Goal: Task Accomplishment & Management: Use online tool/utility

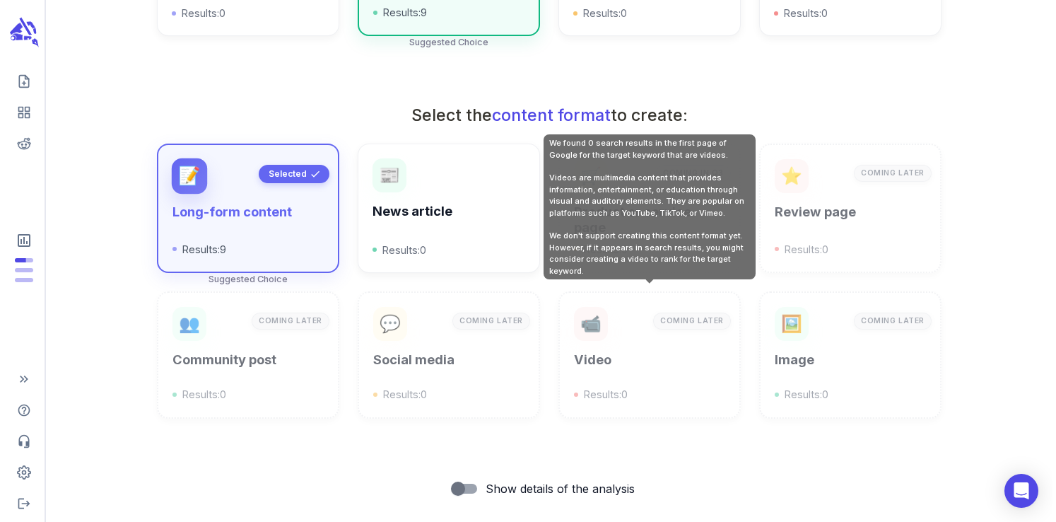
scroll to position [508, 0]
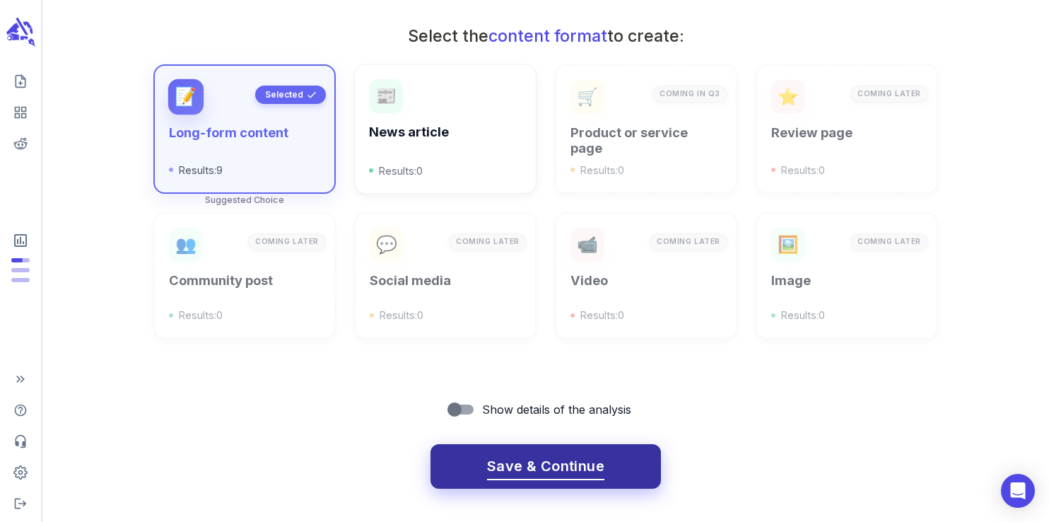
click at [525, 447] on button "Save & Continue" at bounding box center [545, 466] width 230 height 45
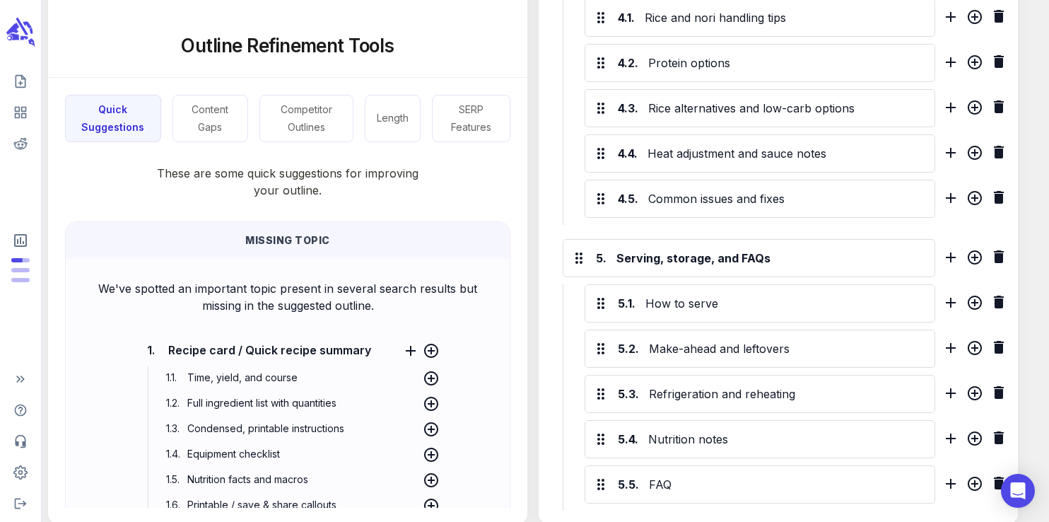
scroll to position [1426, 0]
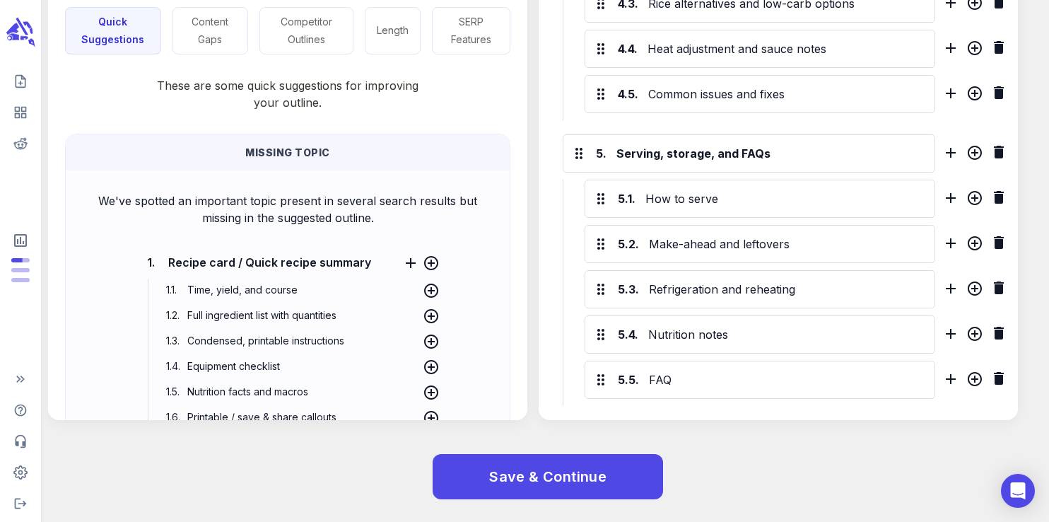
click at [534, 452] on div "Save & Continue" at bounding box center [537, 476] width 1024 height 90
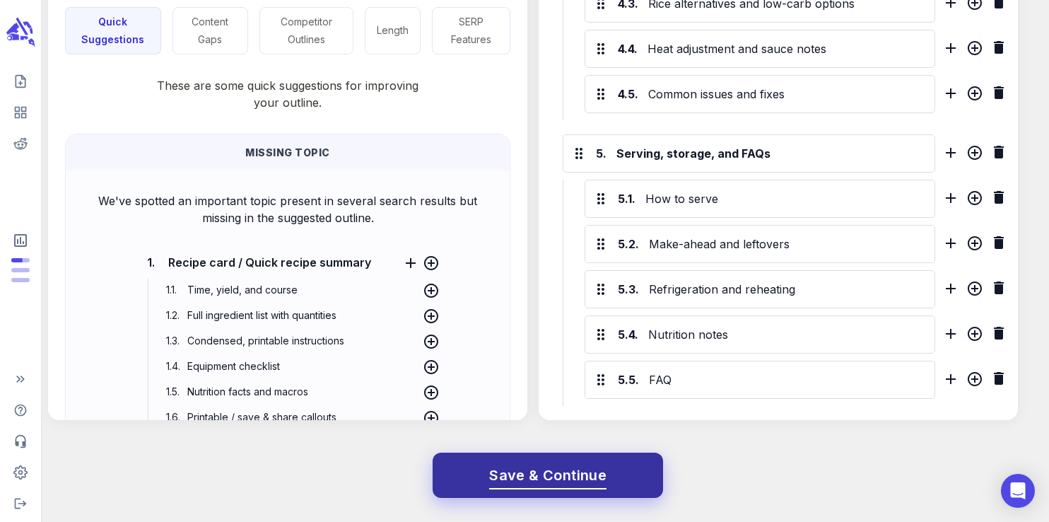
click at [536, 467] on span "Save & Continue" at bounding box center [547, 475] width 117 height 25
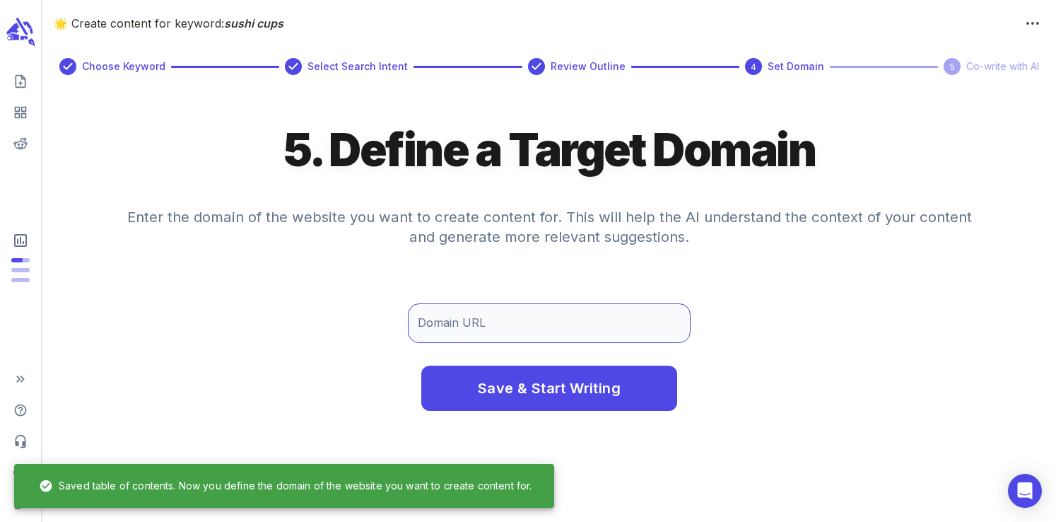
click at [484, 322] on input "Domain URL" at bounding box center [549, 323] width 283 height 40
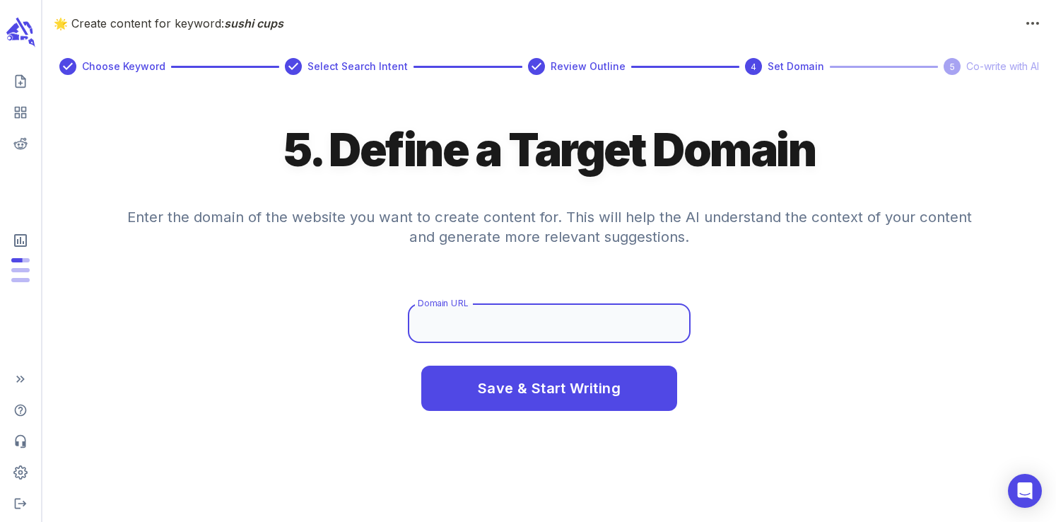
type input "[DOMAIN_NAME]"
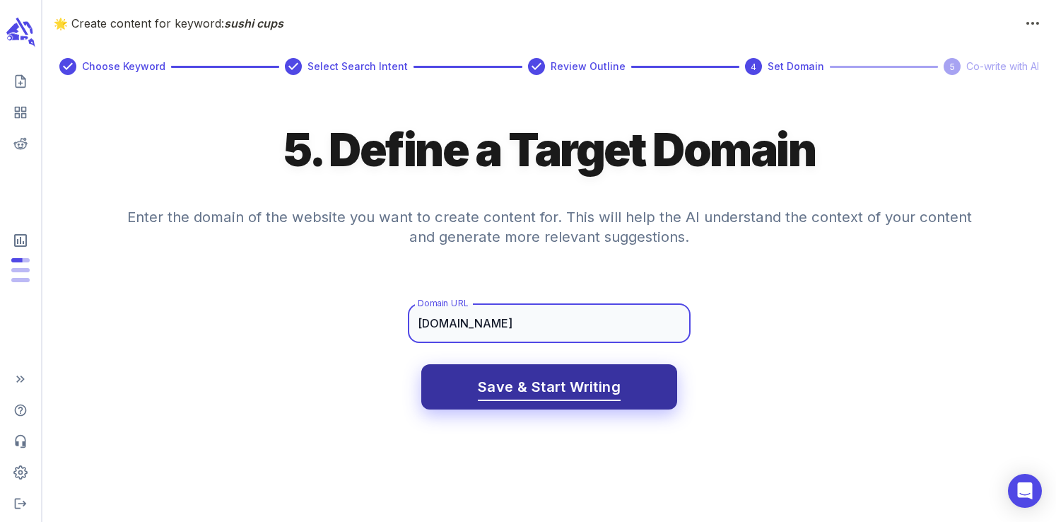
click at [533, 388] on span "Save & Start Writing" at bounding box center [549, 387] width 143 height 25
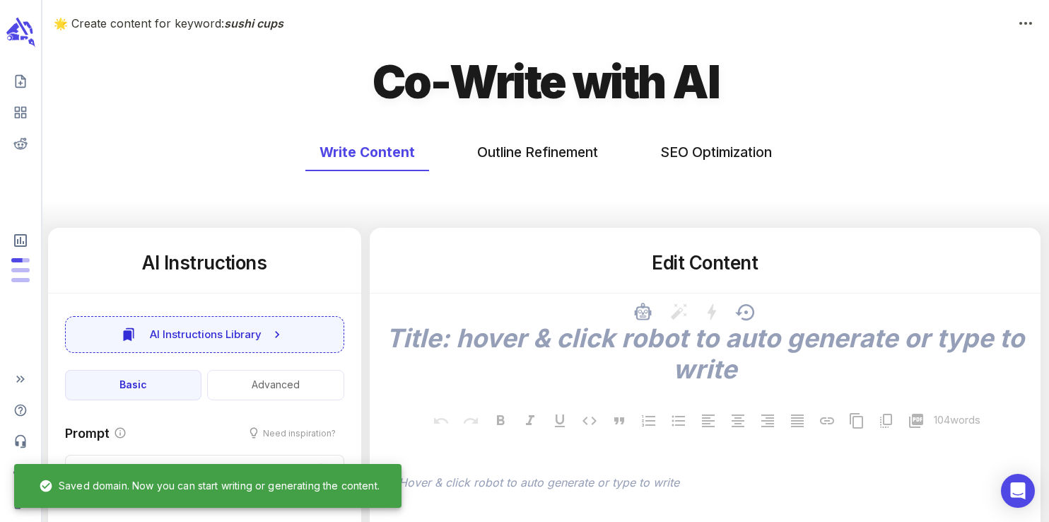
type textarea "x"
type input "50"
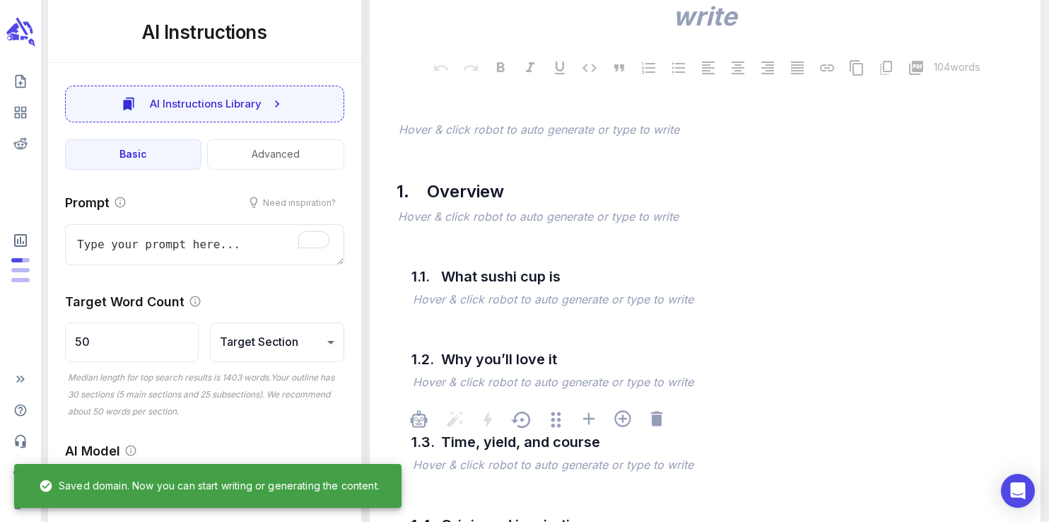
scroll to position [342, 0]
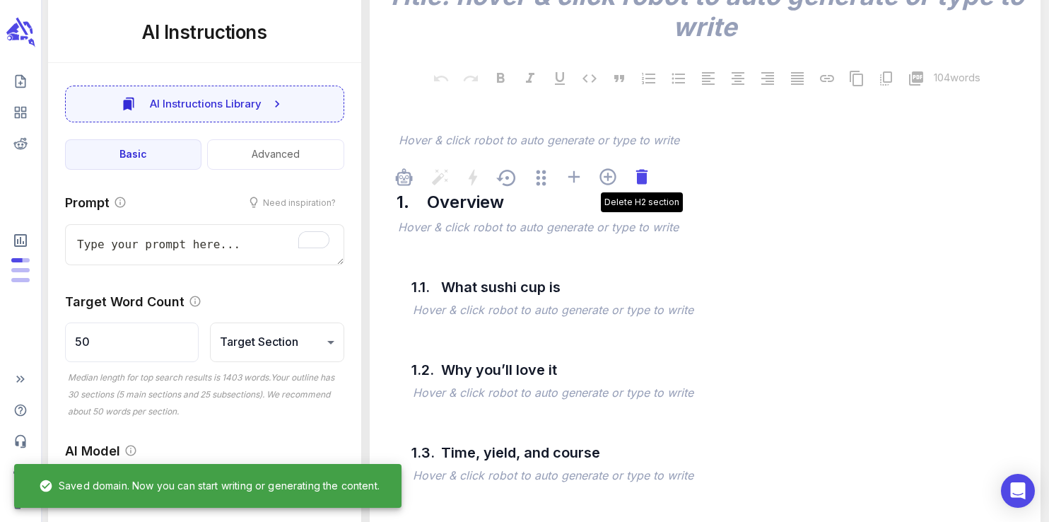
click at [647, 187] on icon at bounding box center [642, 177] width 20 height 20
type textarea "x"
type input "56"
click at [647, 187] on icon at bounding box center [642, 177] width 20 height 20
type textarea "x"
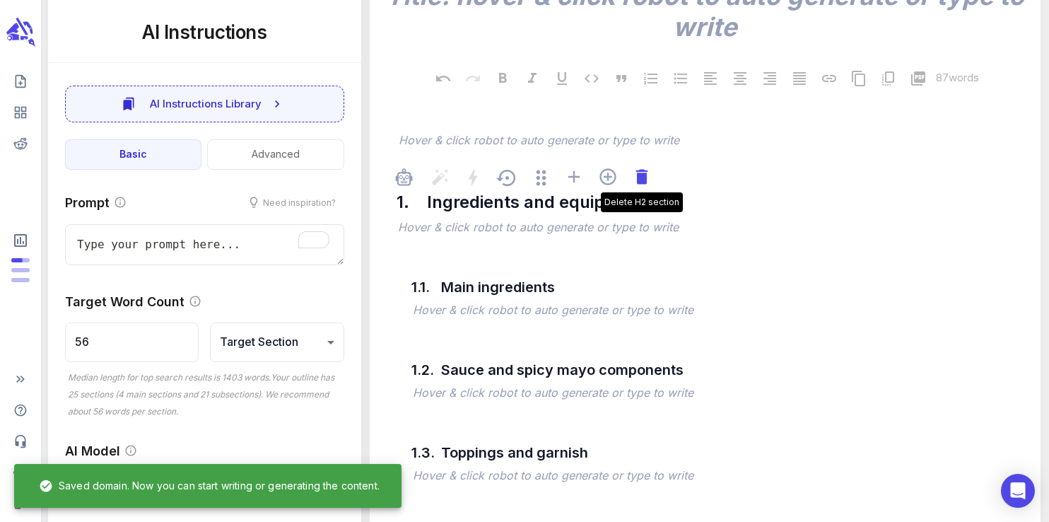
type input "74"
click at [646, 187] on icon at bounding box center [642, 177] width 20 height 20
type textarea "x"
type input "117"
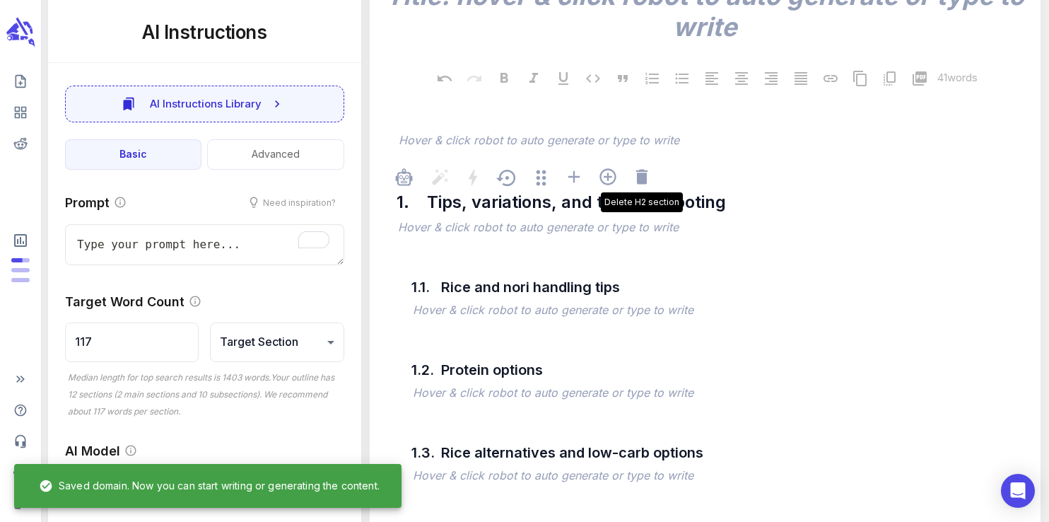
click at [646, 187] on icon at bounding box center [642, 177] width 20 height 20
type textarea "x"
type input "234"
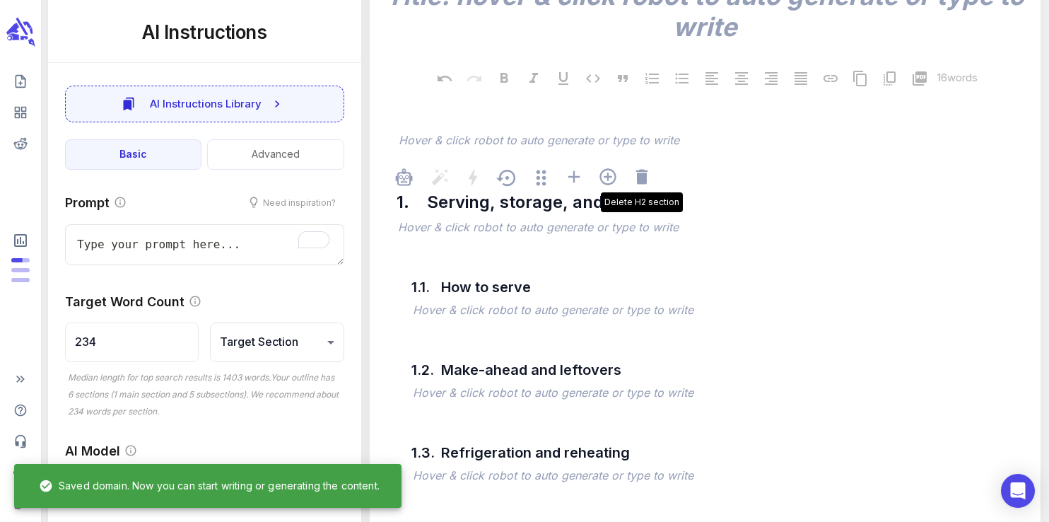
click at [646, 187] on icon at bounding box center [642, 177] width 20 height 20
type textarea "x"
type input "351"
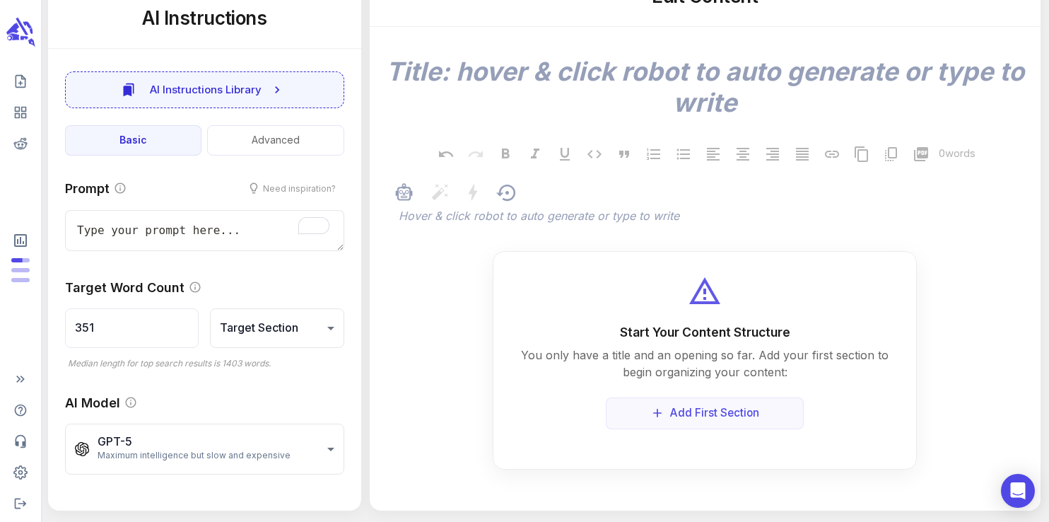
scroll to position [280, 0]
click at [621, 221] on span "﻿ Hover & click robot to auto generate or type to write" at bounding box center [712, 217] width 634 height 34
type textarea "x"
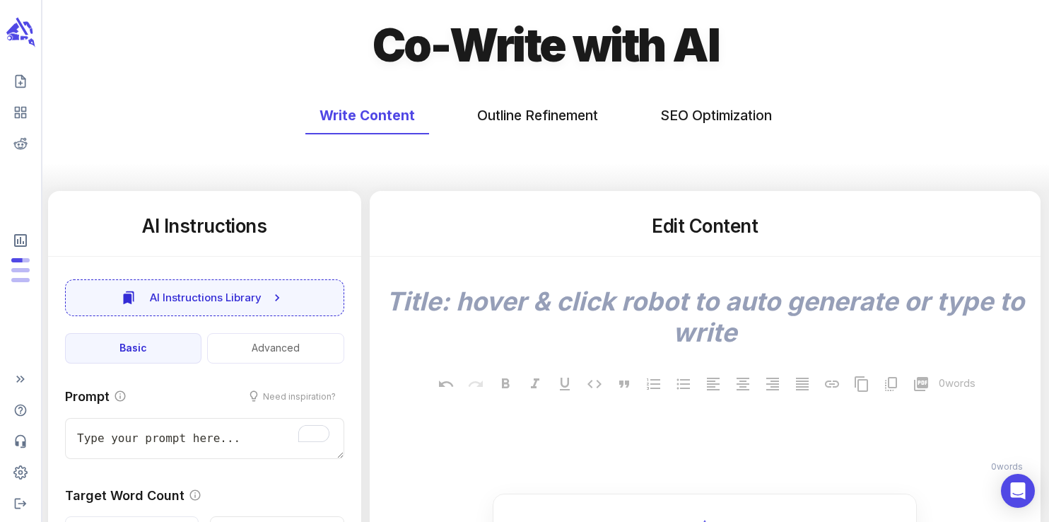
scroll to position [0, 0]
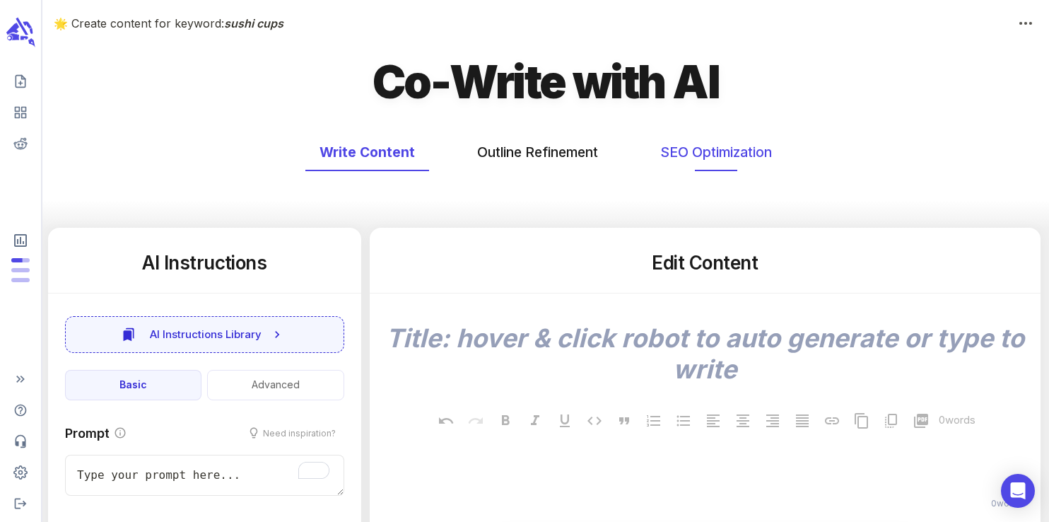
click at [696, 160] on button "SEO Optimization" at bounding box center [716, 152] width 140 height 37
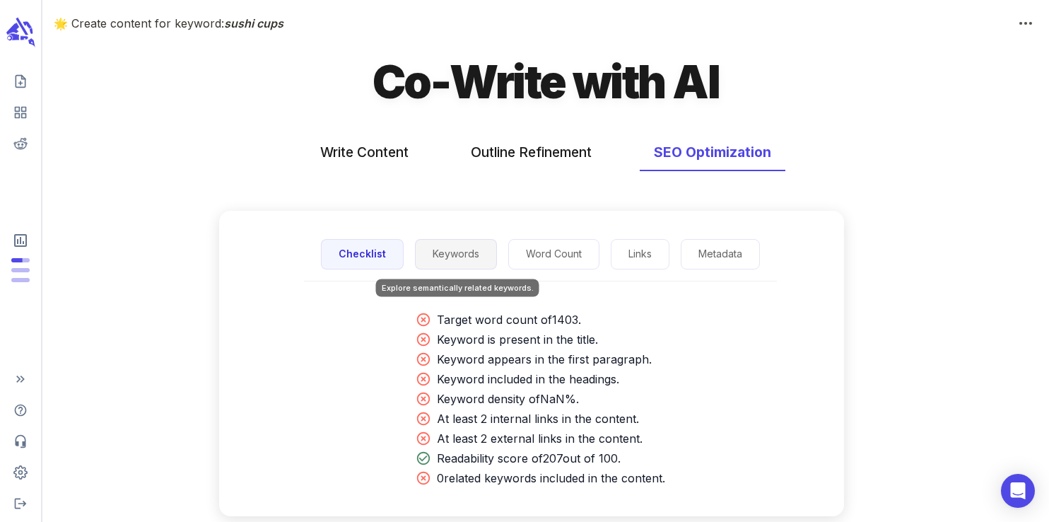
click at [438, 257] on button "Keywords" at bounding box center [456, 254] width 82 height 30
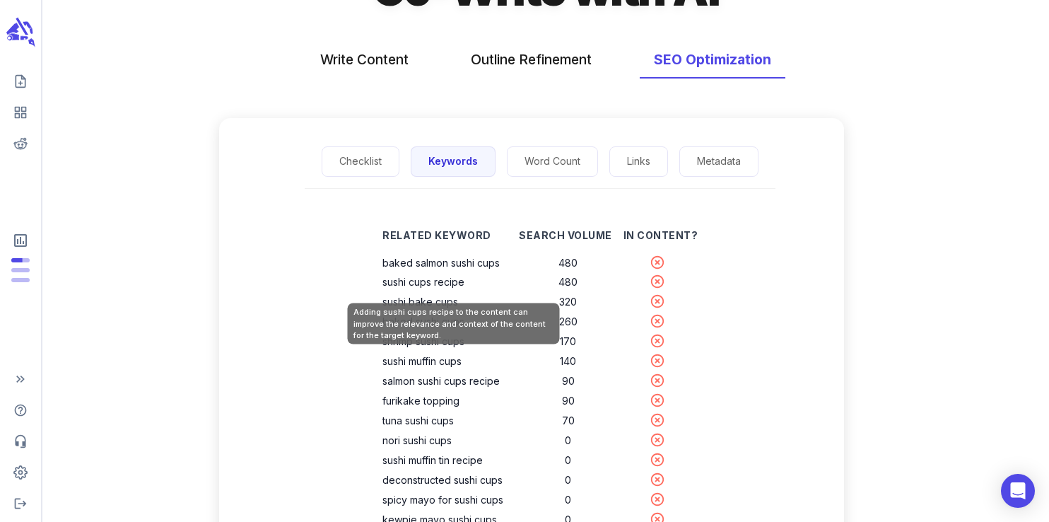
scroll to position [94, 0]
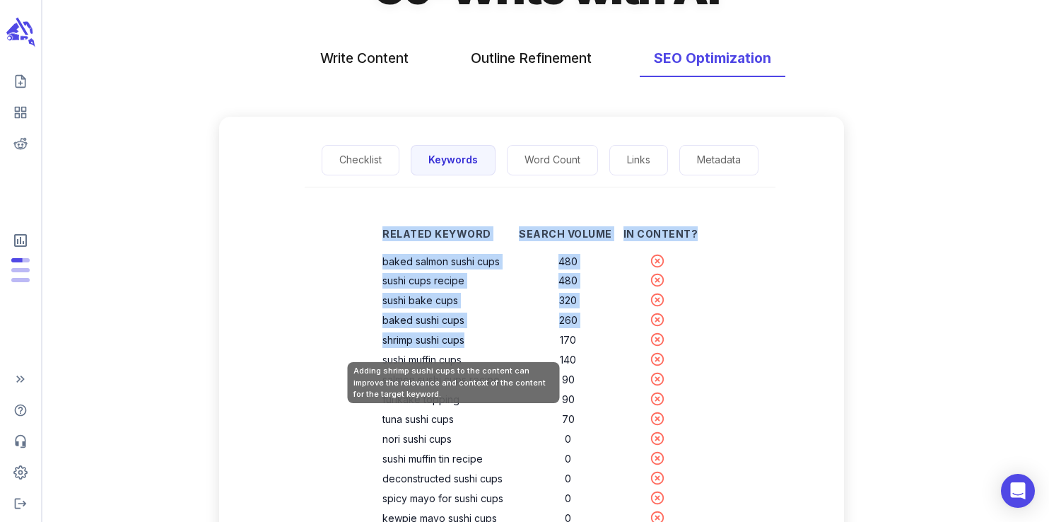
drag, startPoint x: 383, startPoint y: 259, endPoint x: 478, endPoint y: 339, distance: 123.9
click at [478, 339] on div "Related Keyword Search Volume In Content? baked salmon sushi cups 480 sushi cup…" at bounding box center [540, 437] width 360 height 454
click at [474, 337] on th "shrimp sushi cups" at bounding box center [450, 340] width 136 height 20
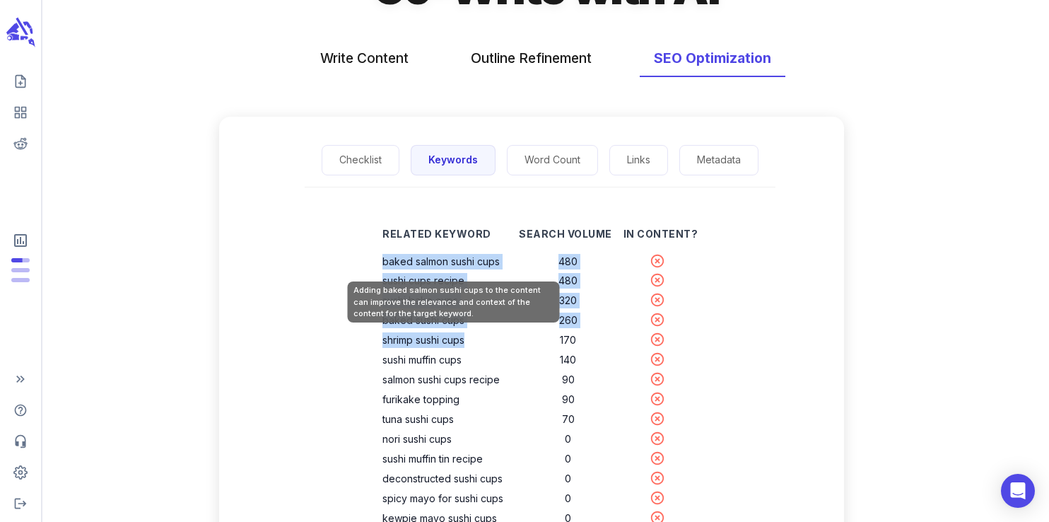
drag, startPoint x: 470, startPoint y: 344, endPoint x: 385, endPoint y: 266, distance: 116.1
click at [385, 266] on tbody "baked salmon sushi cups 480 sushi cups recipe 480 sushi bake cups 320 baked sus…" at bounding box center [539, 449] width 315 height 395
copy tbody "baked salmon sushi cups 480 sushi cups recipe 480 sushi bake cups 320 baked sus…"
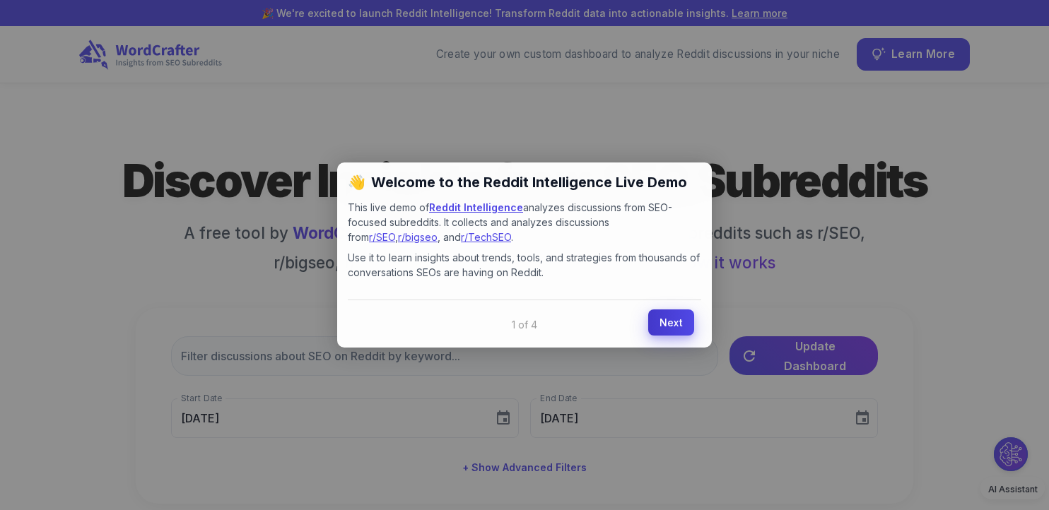
click at [655, 324] on link "Next" at bounding box center [671, 323] width 46 height 26
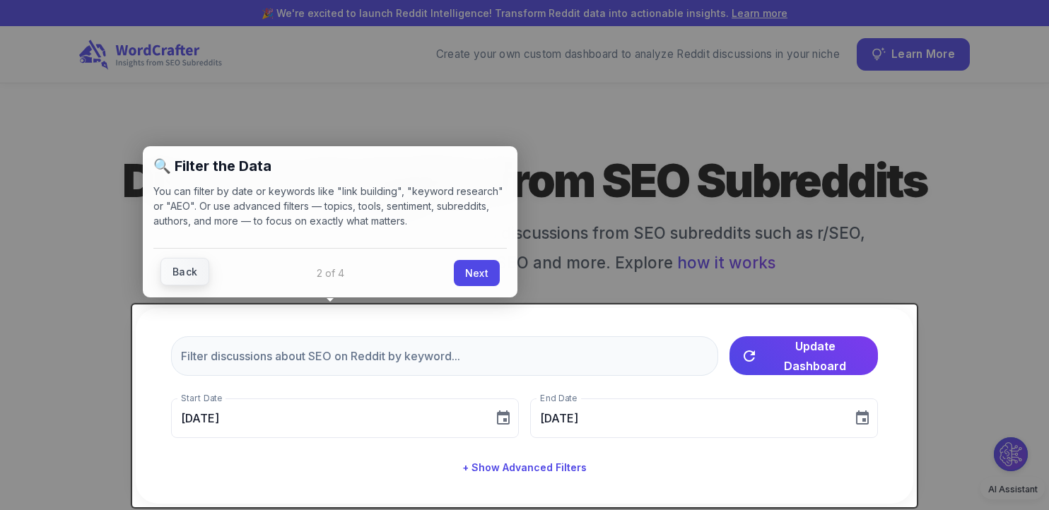
click at [175, 271] on link "Back" at bounding box center [184, 272] width 49 height 28
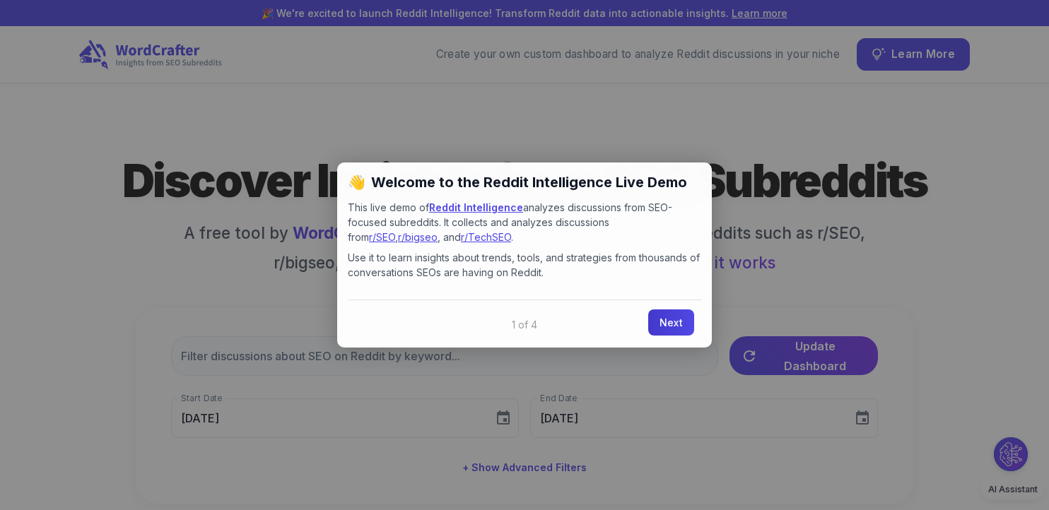
click at [663, 327] on link "Next" at bounding box center [671, 323] width 46 height 26
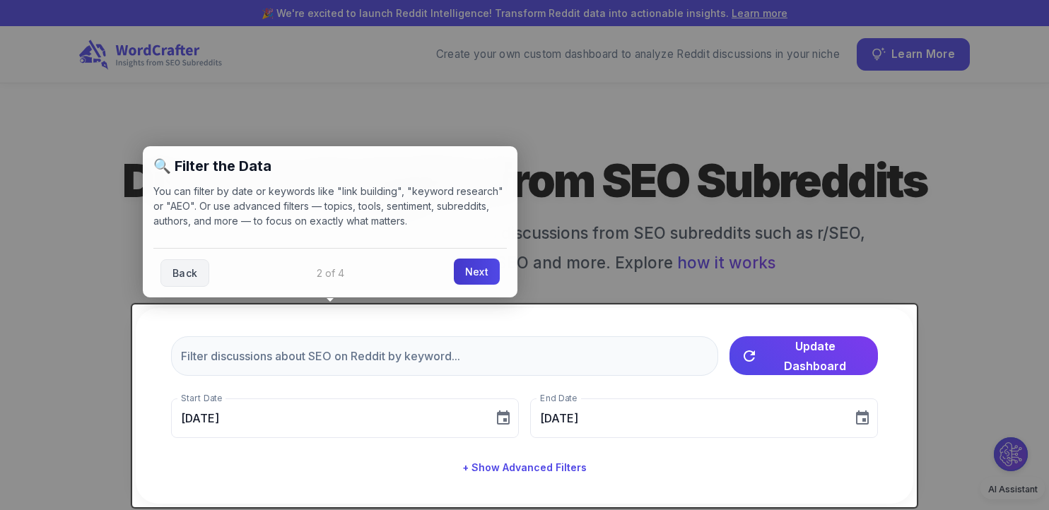
click at [474, 278] on link "Next" at bounding box center [477, 272] width 46 height 26
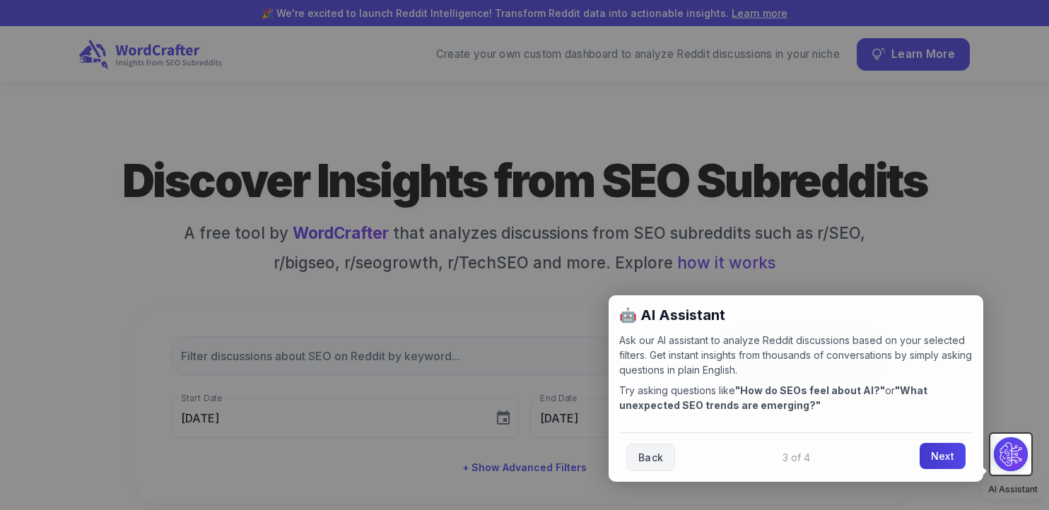
click at [940, 460] on link "Next" at bounding box center [943, 456] width 46 height 26
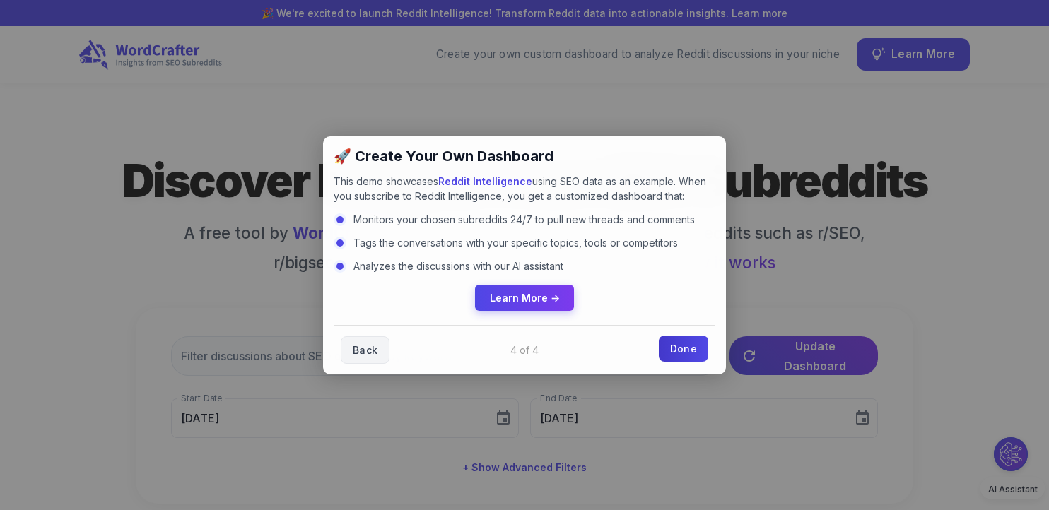
click at [681, 352] on link "Done" at bounding box center [683, 349] width 49 height 26
